Goal: Information Seeking & Learning: Find specific page/section

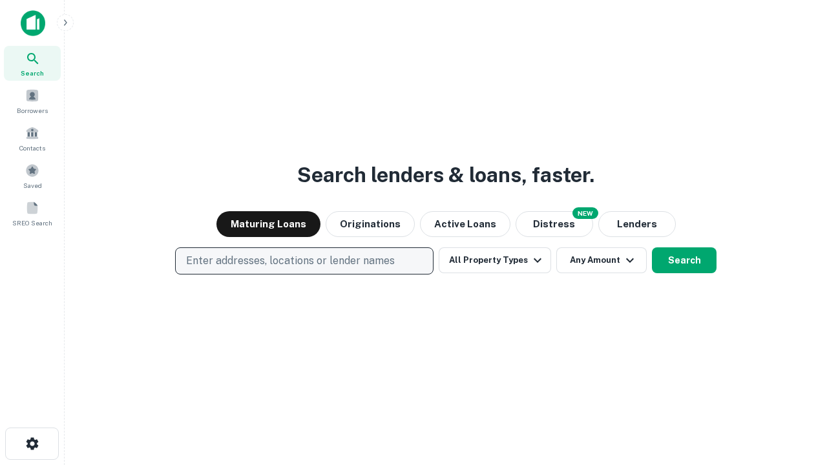
click at [304, 261] on p "Enter addresses, locations or lender names" at bounding box center [290, 261] width 209 height 16
type input "**********"
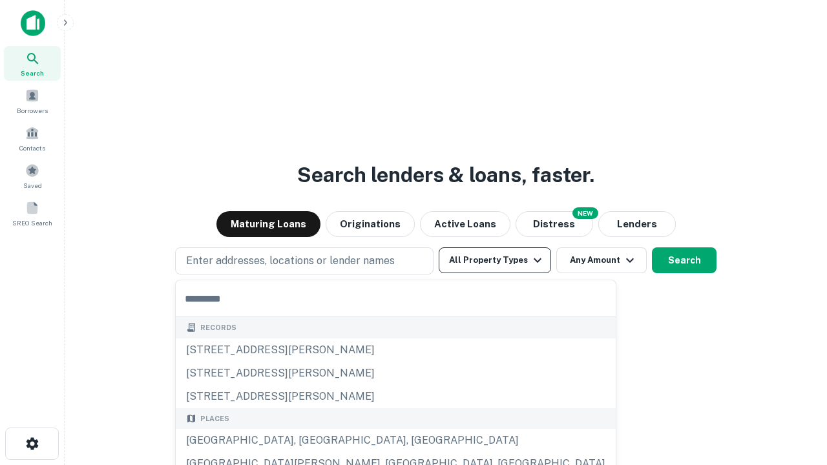
click at [495, 260] on button "All Property Types" at bounding box center [495, 260] width 112 height 26
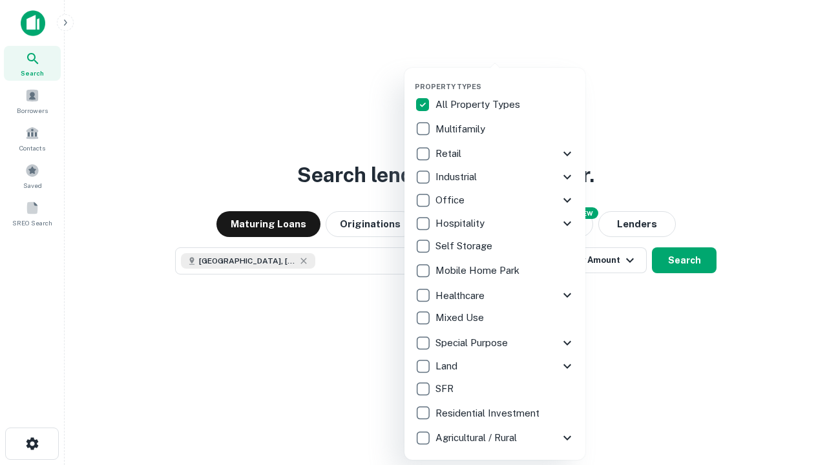
click at [505, 78] on button "button" at bounding box center [505, 78] width 181 height 1
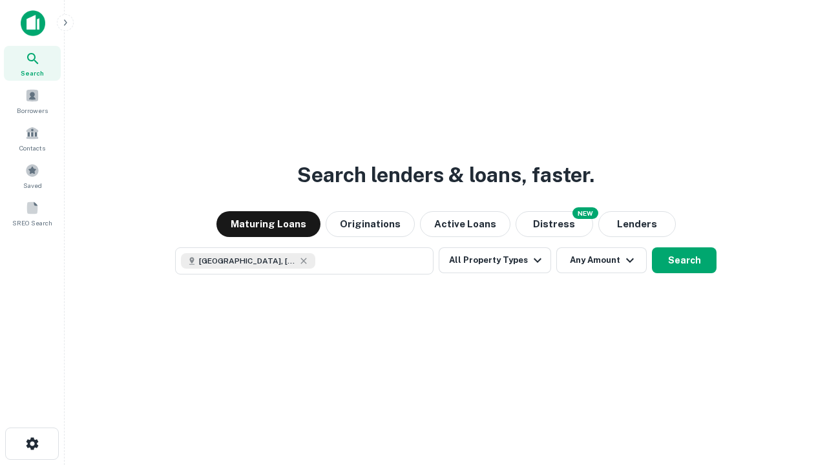
scroll to position [21, 0]
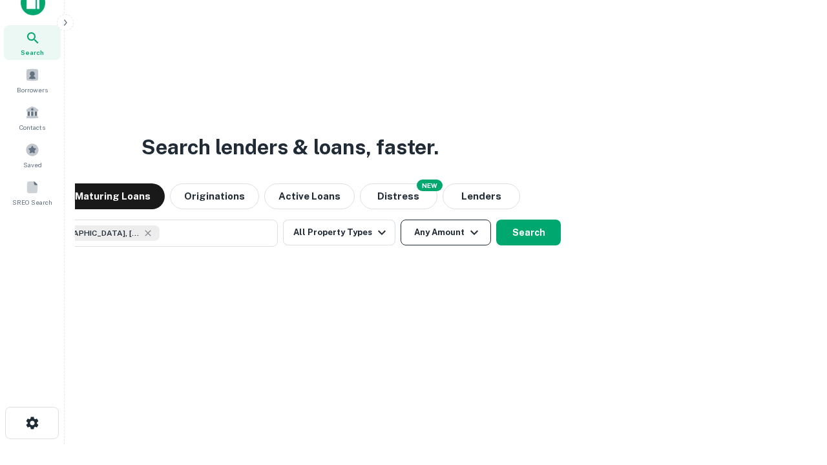
click at [401, 220] on button "Any Amount" at bounding box center [446, 233] width 90 height 26
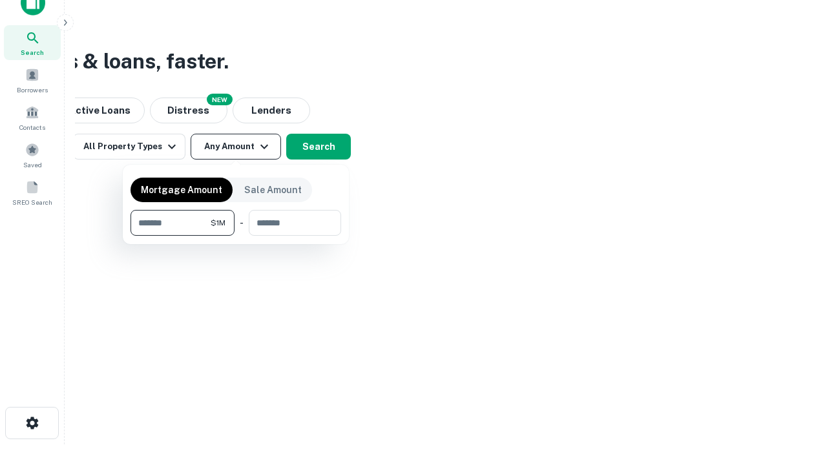
type input "*******"
click at [236, 236] on button "button" at bounding box center [236, 236] width 211 height 1
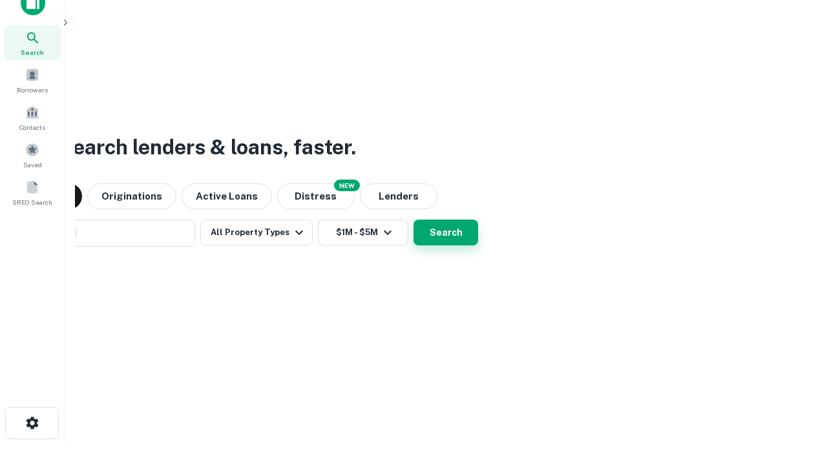
click at [414, 220] on button "Search" at bounding box center [446, 233] width 65 height 26
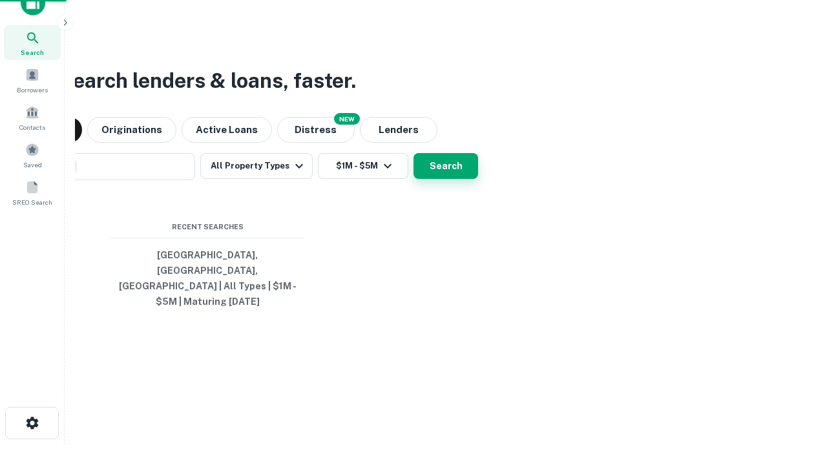
scroll to position [42, 366]
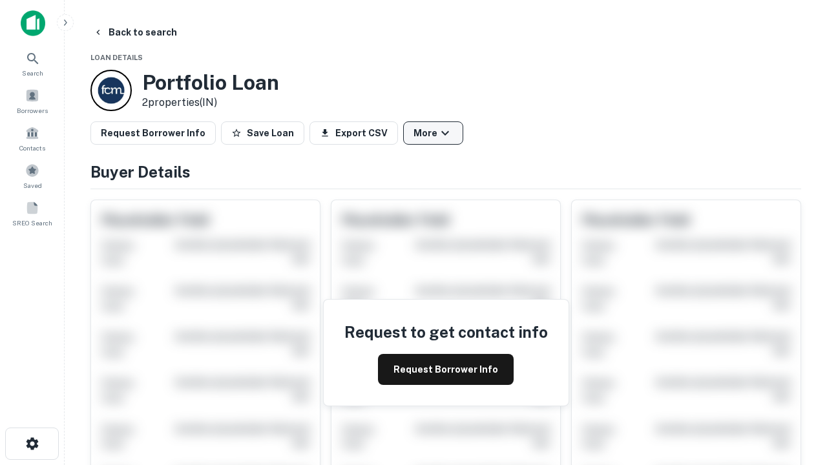
click at [433, 133] on button "More" at bounding box center [433, 132] width 60 height 23
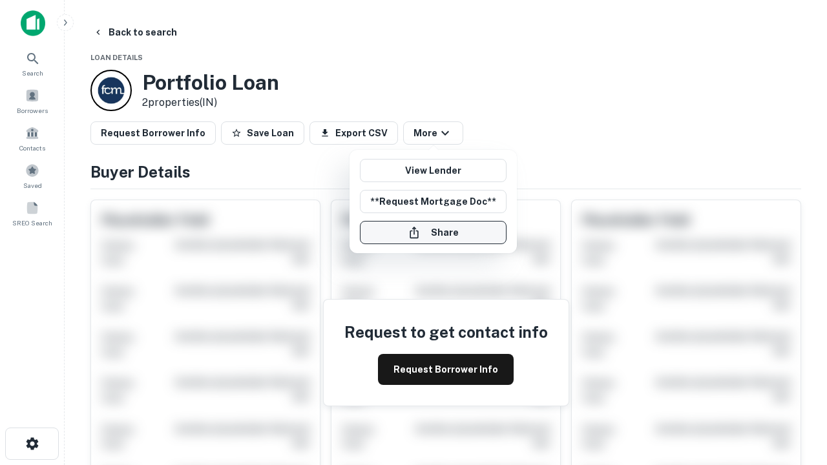
click at [433, 233] on button "Share" at bounding box center [433, 232] width 147 height 23
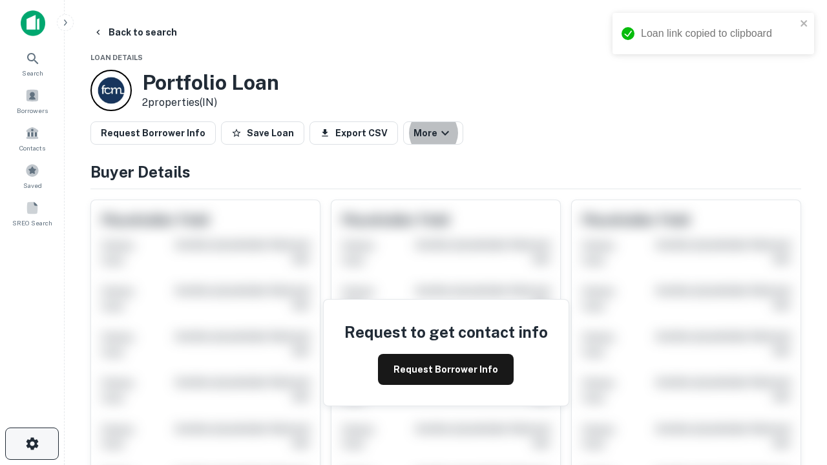
click at [32, 444] on icon "button" at bounding box center [33, 444] width 16 height 16
